Goal: Information Seeking & Learning: Learn about a topic

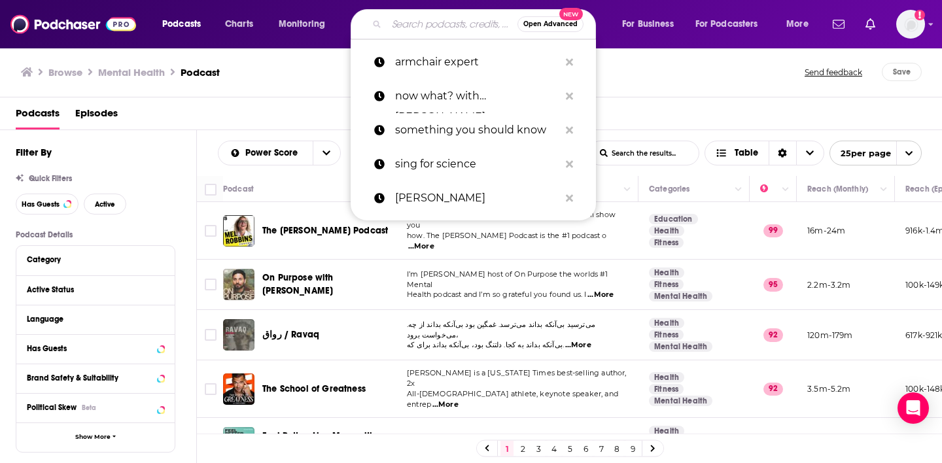
click at [425, 24] on input "Search podcasts, credits, & more..." at bounding box center [452, 24] width 131 height 21
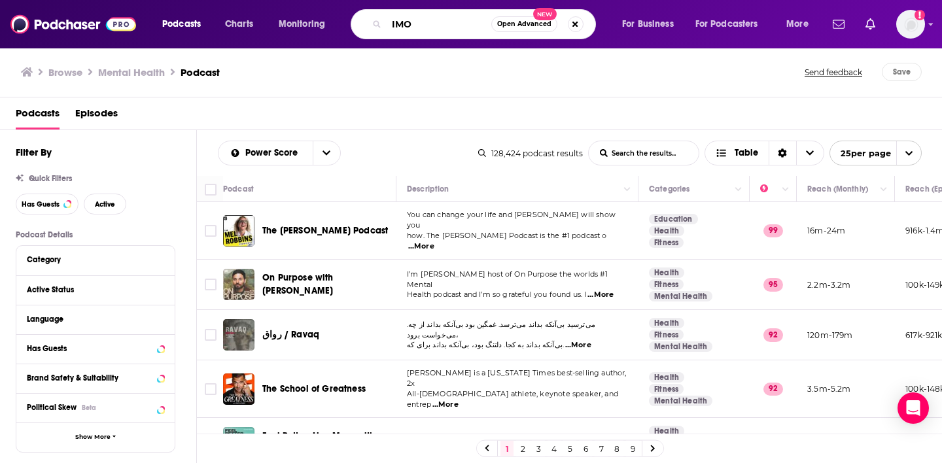
type input "IMO"
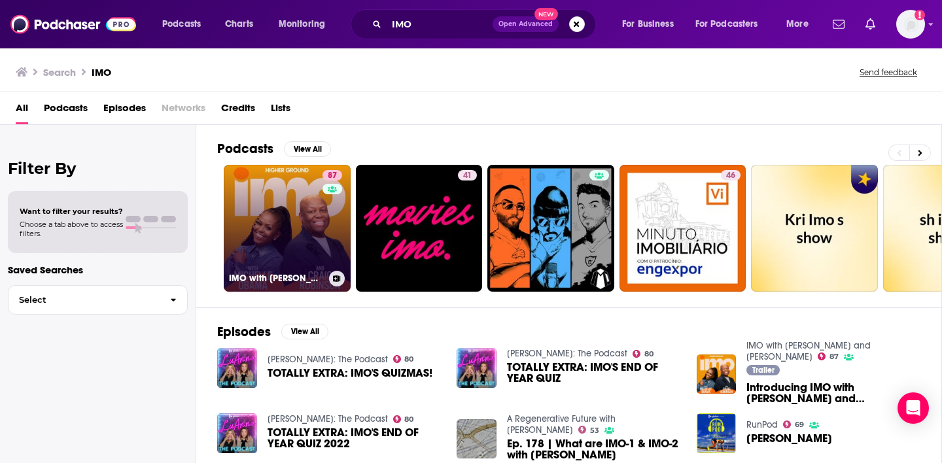
click at [339, 281] on button at bounding box center [337, 279] width 16 height 16
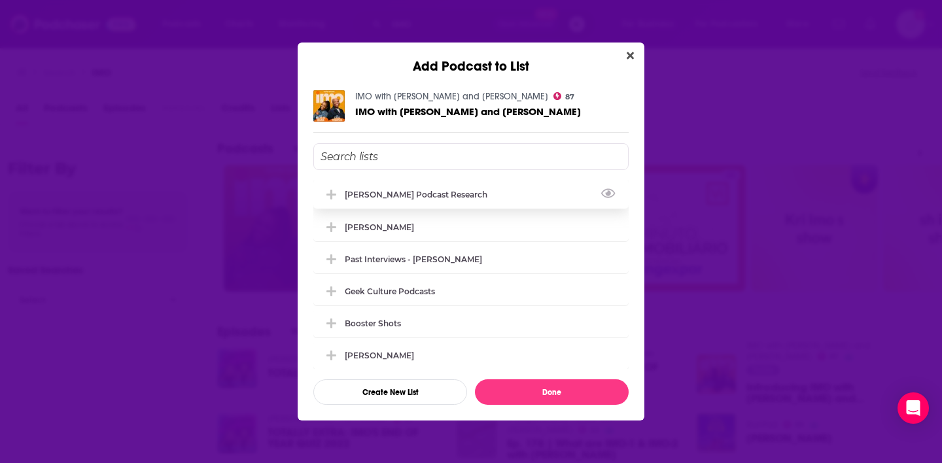
click at [422, 201] on div "[PERSON_NAME] podcast research" at bounding box center [470, 194] width 315 height 29
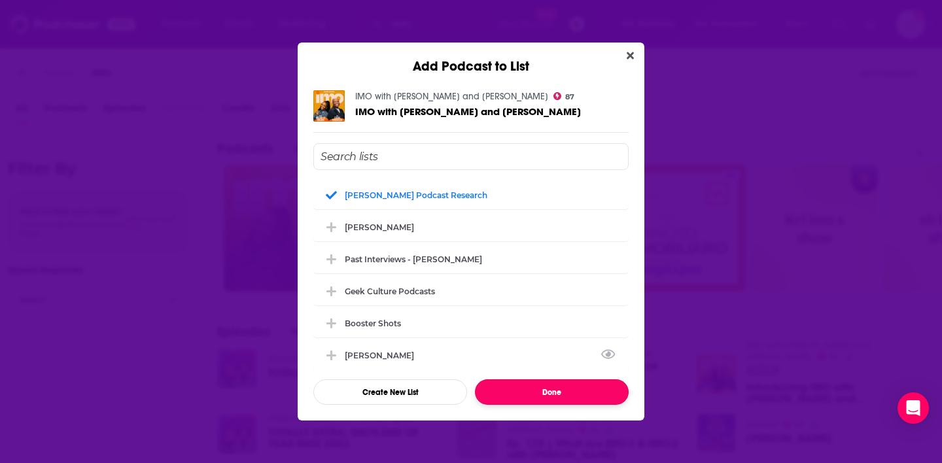
click at [540, 395] on button "Done" at bounding box center [552, 393] width 154 height 26
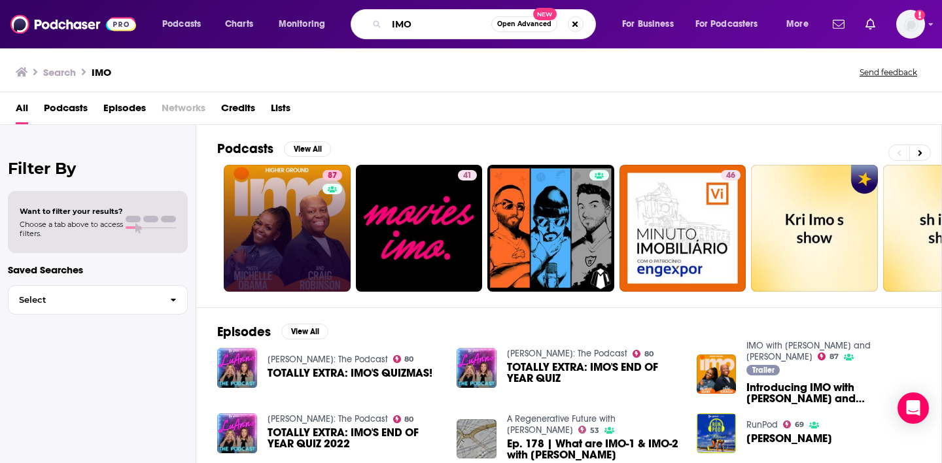
click at [457, 30] on input "IMO" at bounding box center [439, 24] width 105 height 21
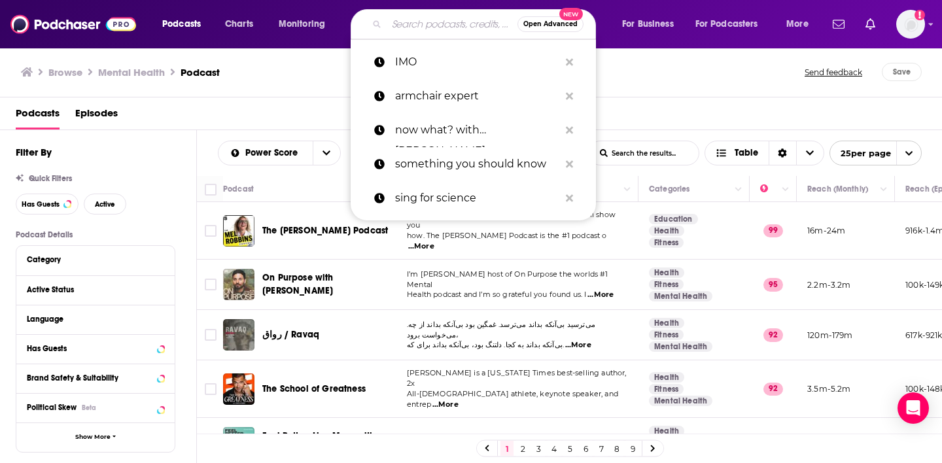
click at [294, 92] on div "Browse Mental Health Podcast Send feedback Save" at bounding box center [471, 72] width 943 height 50
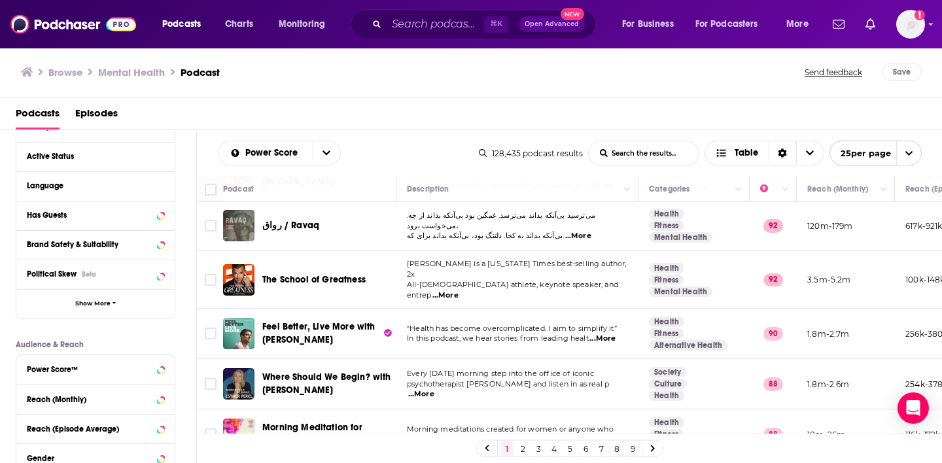
scroll to position [139, 0]
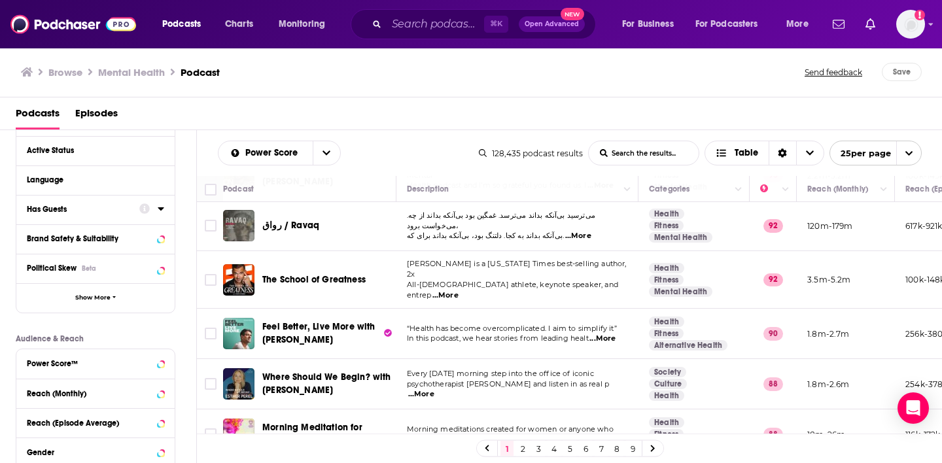
click at [142, 217] on div at bounding box center [151, 209] width 25 height 16
click at [162, 212] on icon at bounding box center [161, 209] width 7 height 10
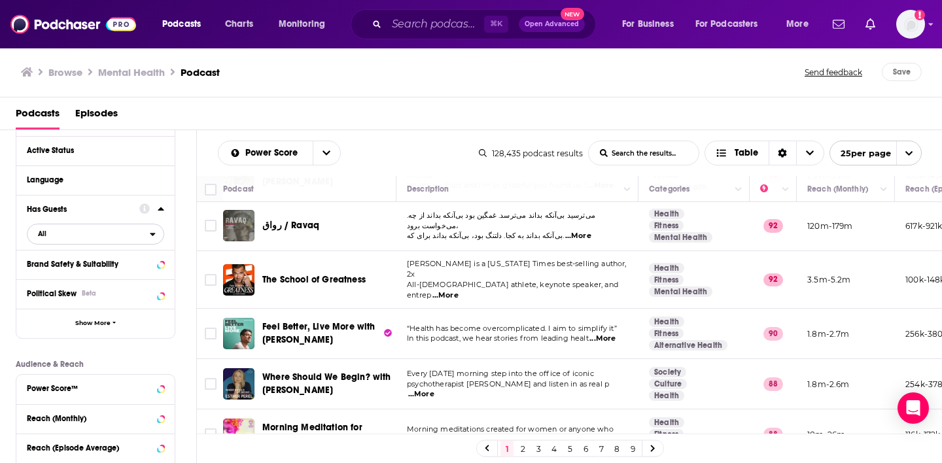
click at [132, 233] on span "All" at bounding box center [88, 233] width 122 height 17
click at [116, 276] on span "19k" at bounding box center [136, 277] width 53 height 7
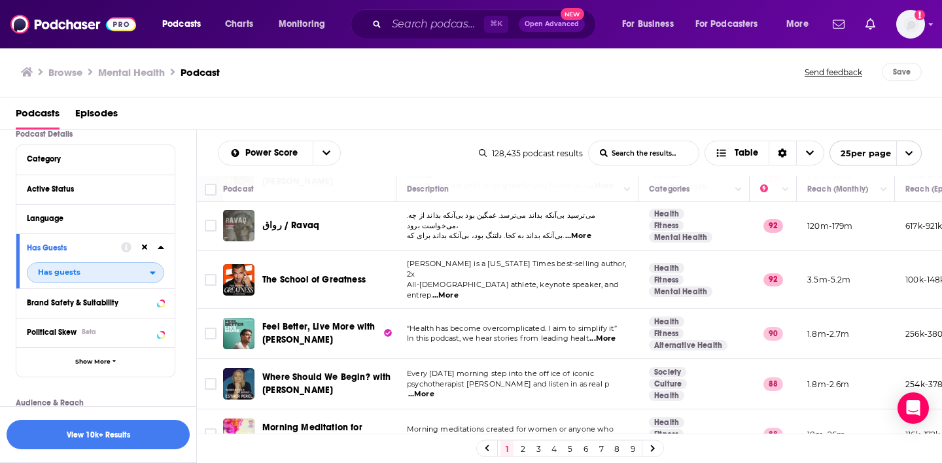
scroll to position [99, 0]
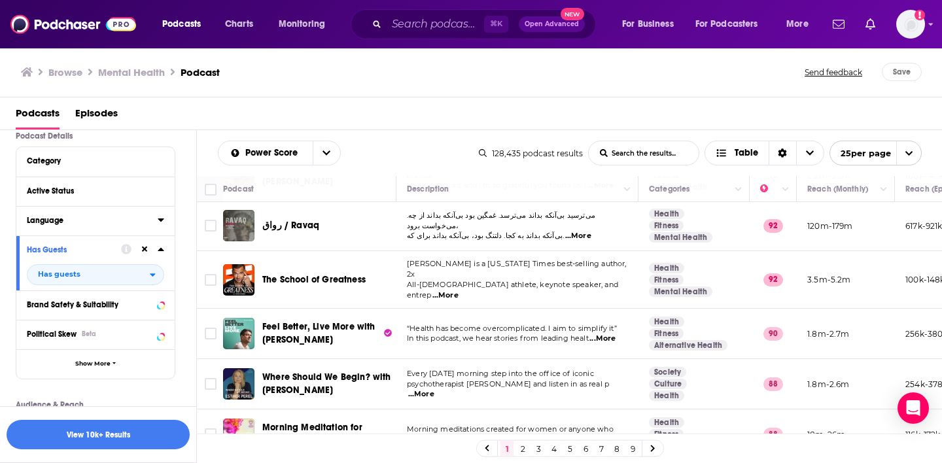
click at [133, 222] on div "Language" at bounding box center [88, 220] width 122 height 9
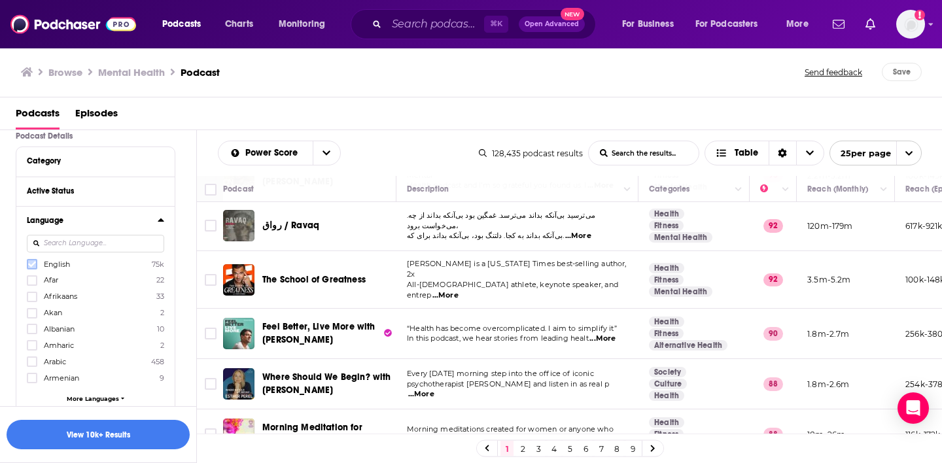
click at [34, 265] on icon at bounding box center [32, 265] width 8 height 6
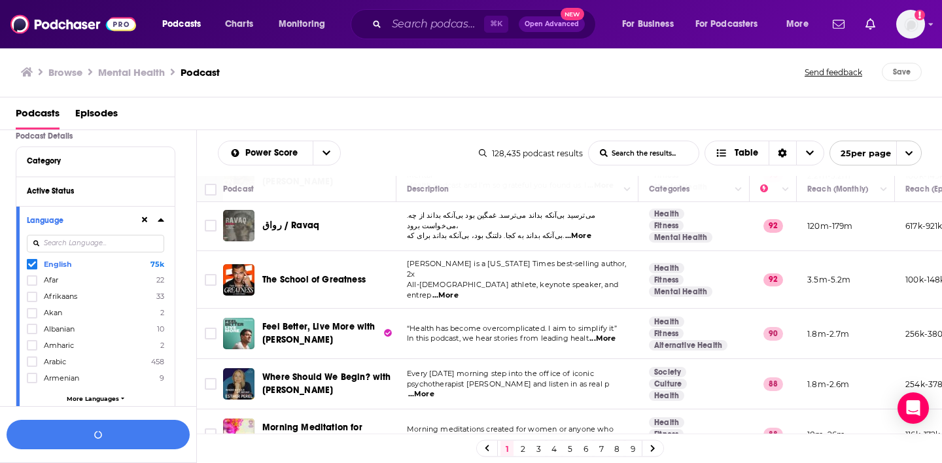
click at [164, 223] on div "Language English 75k Afar 22 Afrikaans 33 Akan 2 Albanian 10 Amharic 2 Arabic 4…" at bounding box center [95, 310] width 158 height 208
click at [161, 220] on icon at bounding box center [161, 220] width 6 height 3
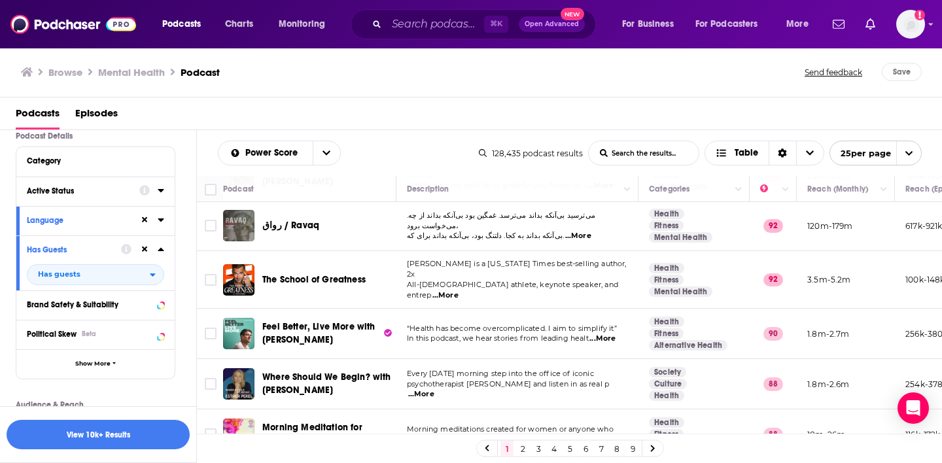
click at [138, 190] on button "Active Status" at bounding box center [83, 191] width 113 height 16
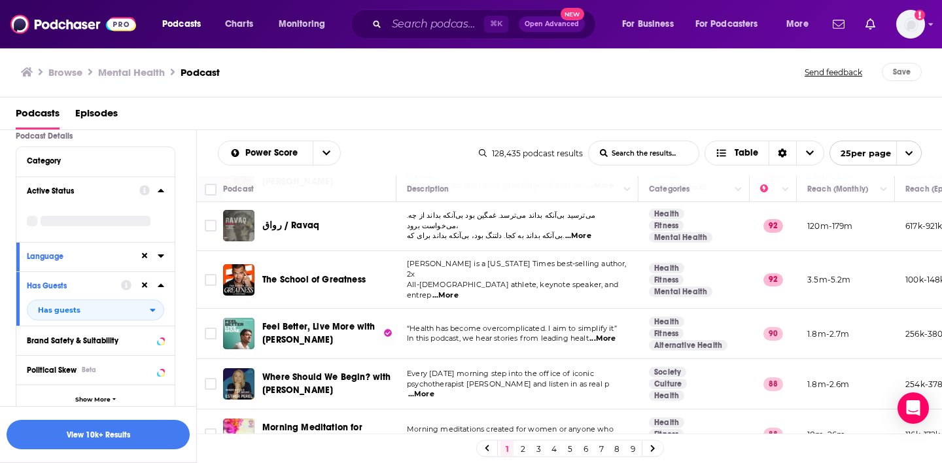
click at [158, 192] on icon at bounding box center [161, 190] width 7 height 10
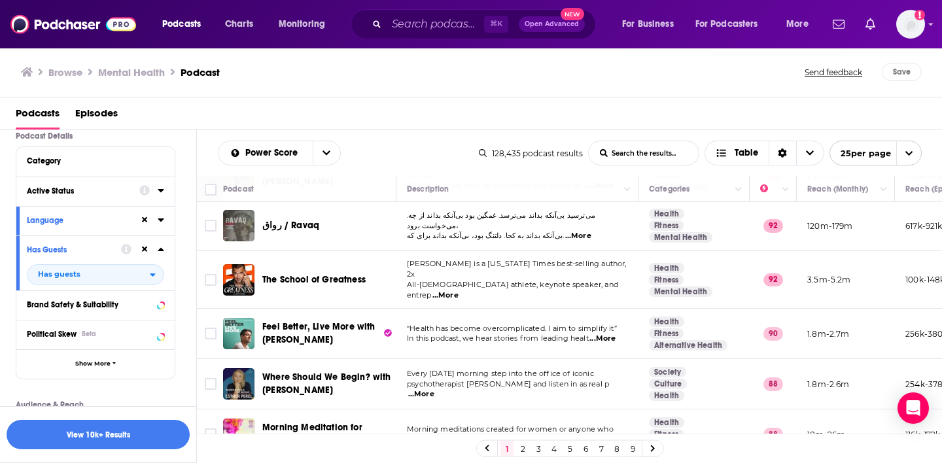
click at [158, 192] on icon at bounding box center [161, 190] width 7 height 10
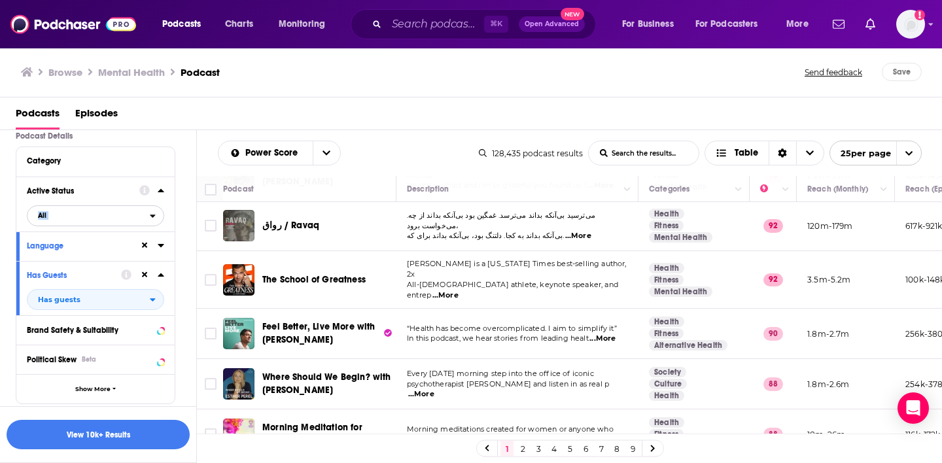
click at [153, 217] on icon "open menu" at bounding box center [153, 216] width 5 height 3
click at [113, 257] on span "17k" at bounding box center [132, 258] width 61 height 7
click at [156, 217] on div "open menu" at bounding box center [157, 215] width 14 height 9
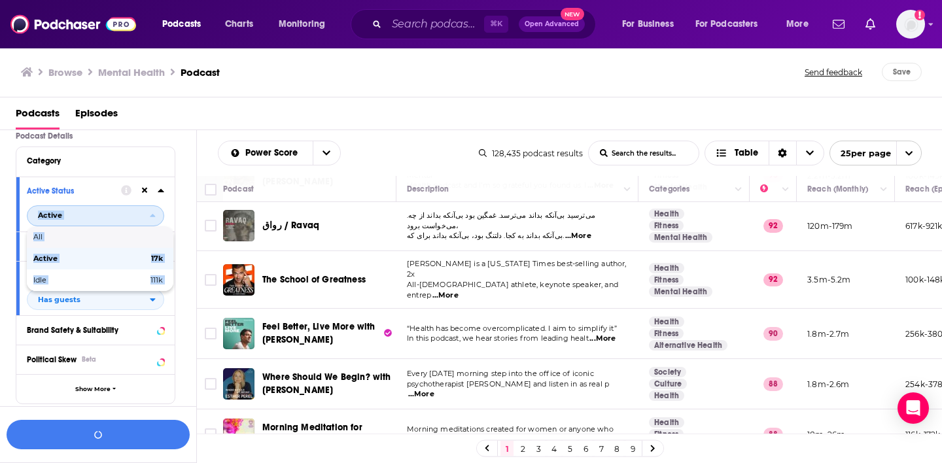
click at [120, 235] on span "All" at bounding box center [98, 237] width 130 height 7
